Goal: Task Accomplishment & Management: Manage account settings

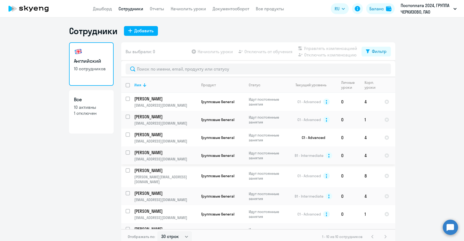
select select "30"
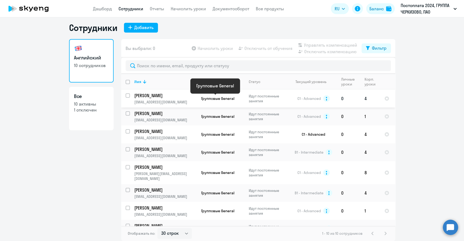
click at [211, 100] on span "Групповые General" at bounding box center [217, 98] width 33 height 5
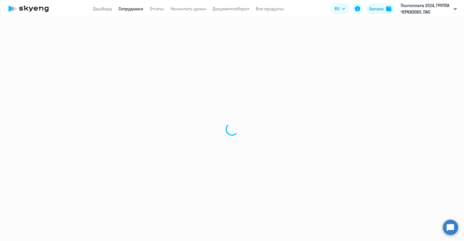
select select "english"
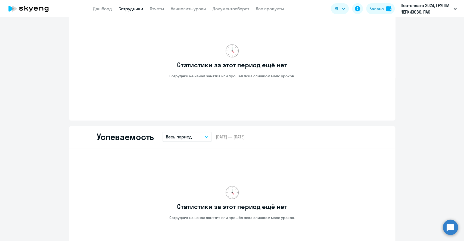
scroll to position [151, 0]
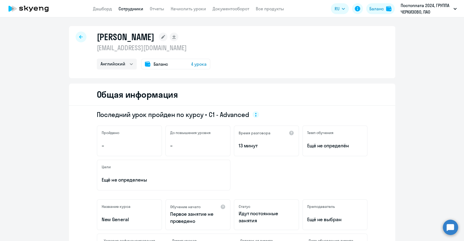
select select "30"
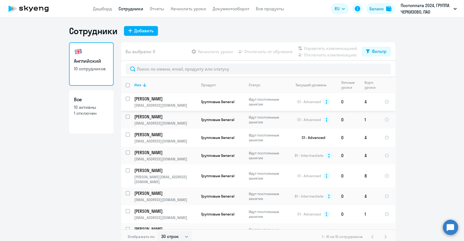
click at [126, 98] on input "select row 22571972" at bounding box center [131, 102] width 11 height 11
checkbox input "true"
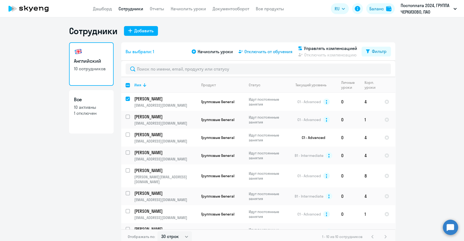
click at [268, 49] on span "Отключить от обучения" at bounding box center [268, 51] width 48 height 7
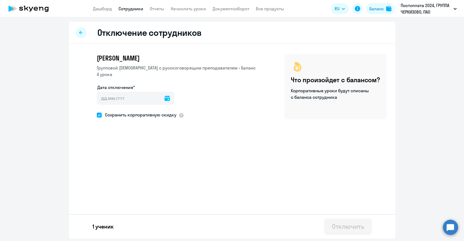
click at [168, 96] on icon at bounding box center [166, 98] width 5 height 5
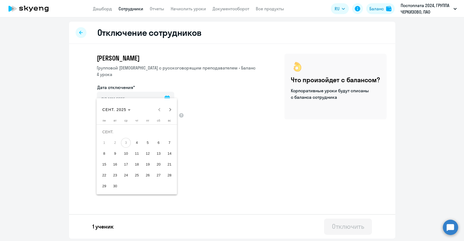
click at [123, 142] on span "3" at bounding box center [126, 143] width 10 height 10
click at [137, 141] on span "4" at bounding box center [137, 143] width 10 height 10
type input "[DATE]"
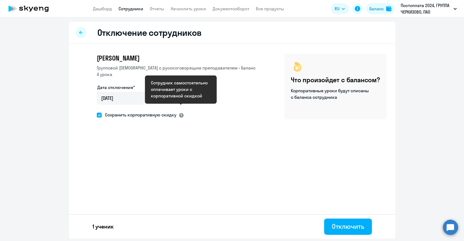
click at [180, 113] on div at bounding box center [181, 115] width 5 height 5
click at [197, 161] on div "Отключение сотрудников [PERSON_NAME] Групповой [DEMOGRAPHIC_DATA] с русскоговор…" at bounding box center [232, 130] width 326 height 217
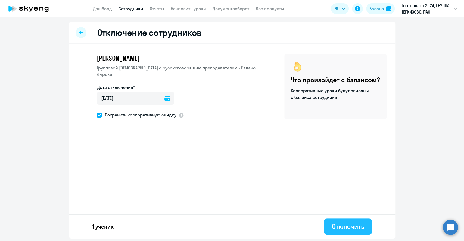
click at [358, 227] on div "Отключить" at bounding box center [348, 226] width 32 height 9
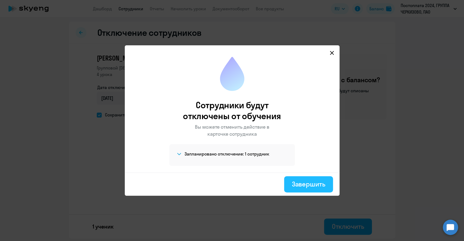
click at [298, 187] on div "Завершить" at bounding box center [308, 184] width 33 height 9
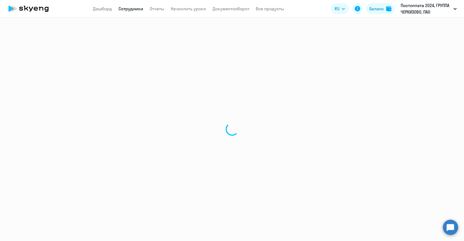
select select "30"
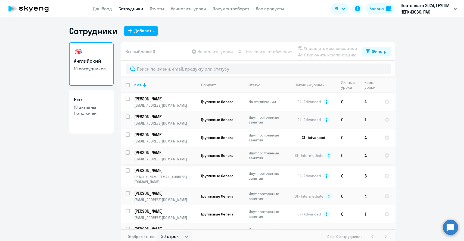
scroll to position [42, 0]
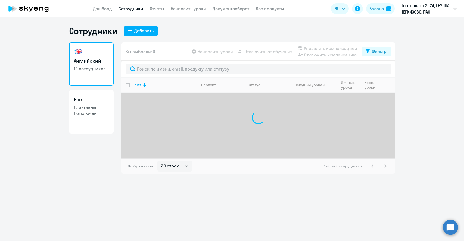
select select "30"
